Goal: Communication & Community: Share content

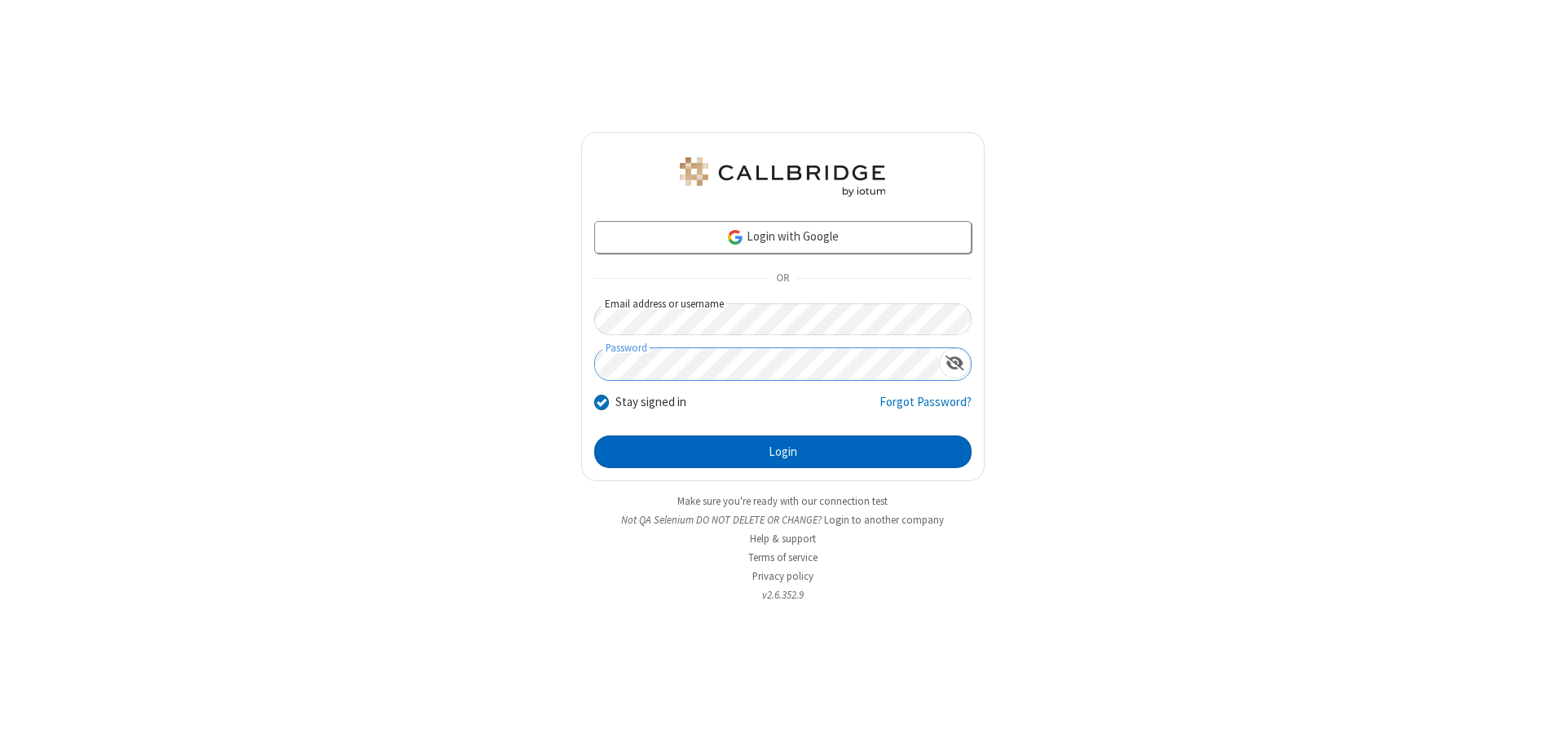
click at [782, 452] on button "Login" at bounding box center [782, 451] width 377 height 33
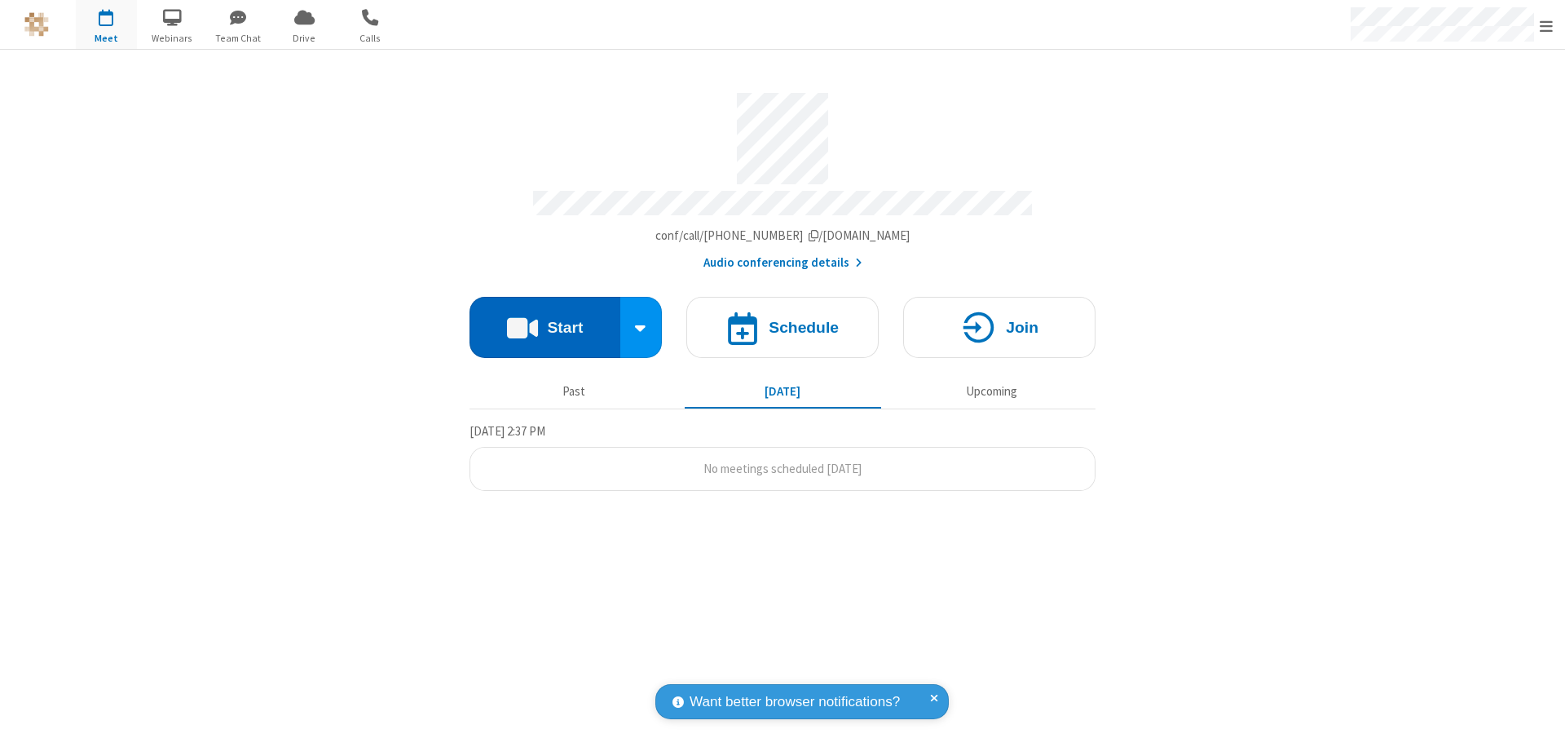
click at [544, 319] on button "Start" at bounding box center [544, 327] width 151 height 61
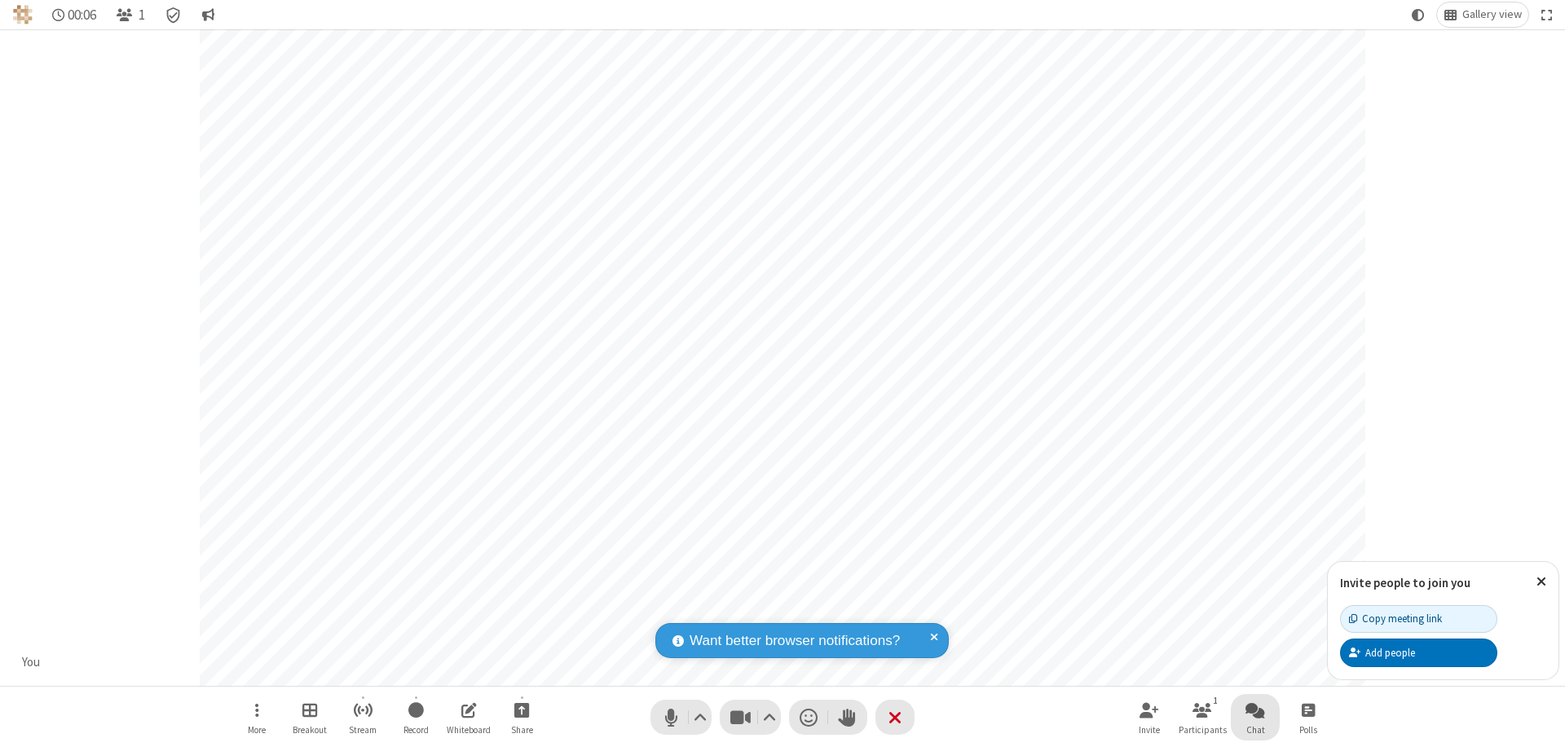
click at [1255, 709] on span "Open chat" at bounding box center [1255, 709] width 20 height 20
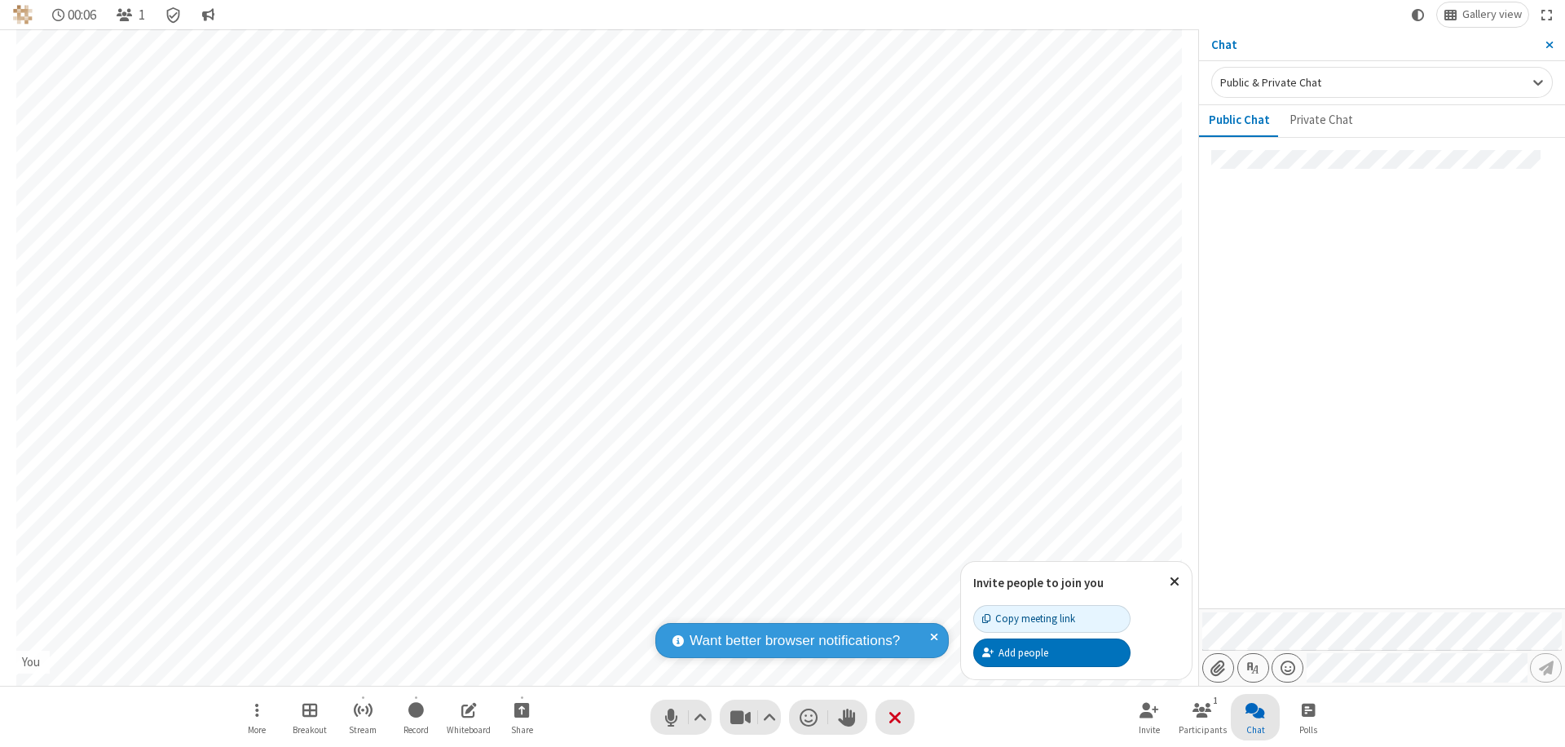
type input "C:\fakepath\doc_test.docx"
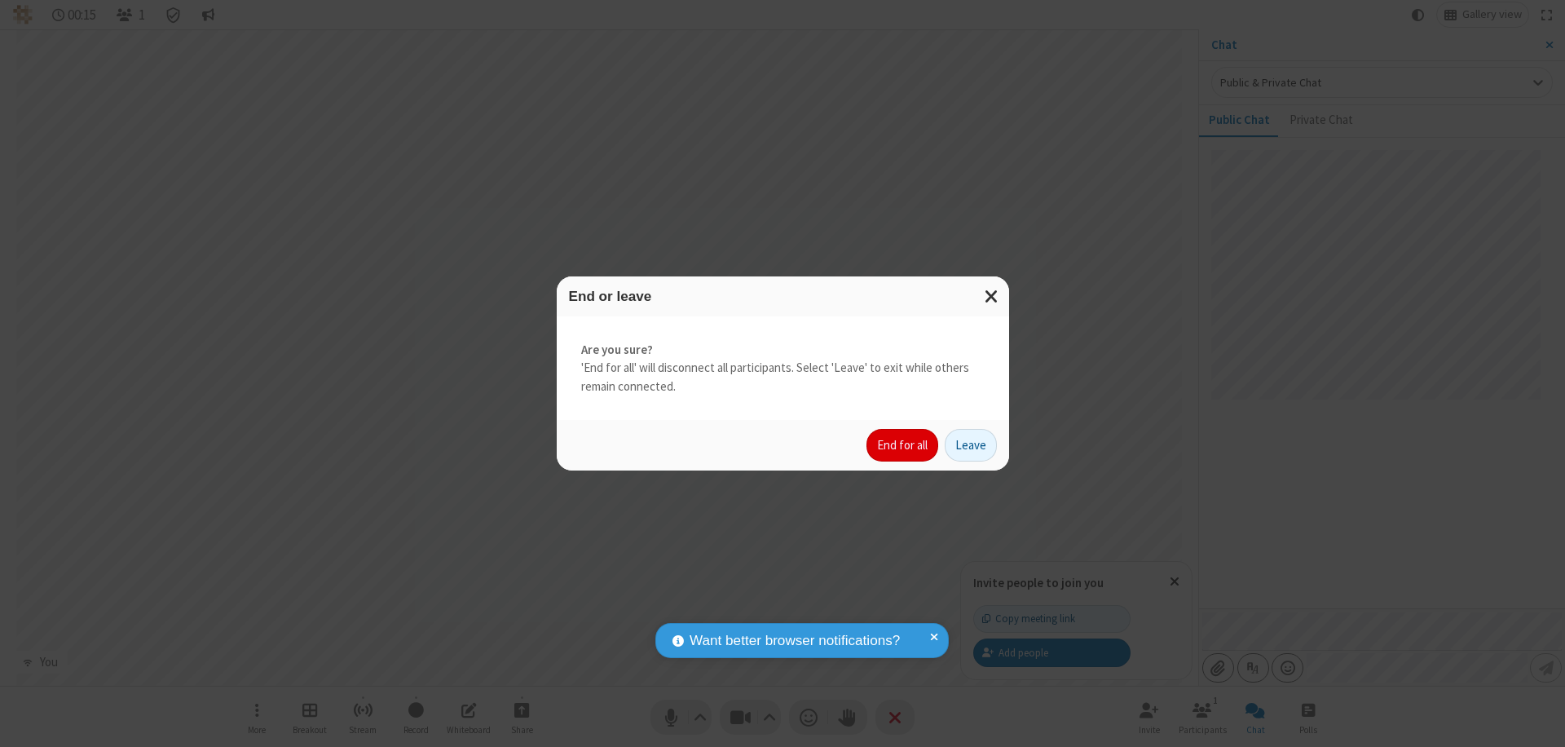
click at [903, 445] on button "End for all" at bounding box center [902, 445] width 72 height 33
